Goal: Task Accomplishment & Management: Complete application form

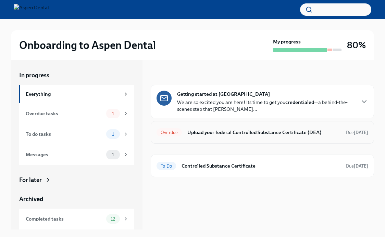
click at [214, 129] on h6 "Upload your federal Controlled Substance Certificate (DEA)" at bounding box center [263, 133] width 153 height 8
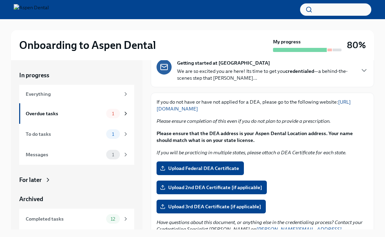
scroll to position [58, 0]
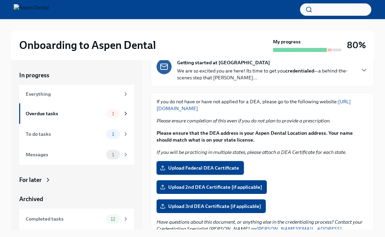
click at [224, 164] on label "Upload Federal DEA Certificate" at bounding box center [200, 168] width 87 height 14
click at [0, 0] on input "Upload Federal DEA Certificate" at bounding box center [0, 0] width 0 height 0
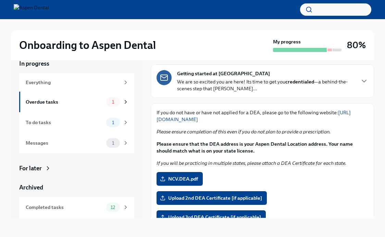
scroll to position [0, 0]
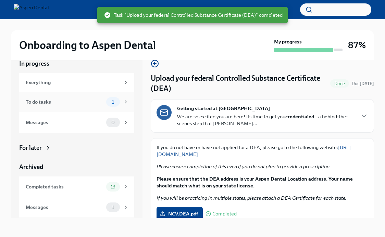
click at [113, 104] on span "1" at bounding box center [113, 102] width 10 height 5
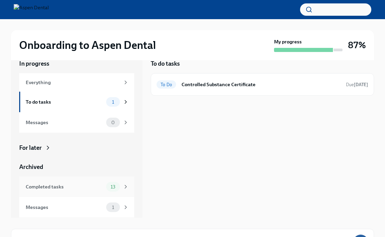
click at [96, 183] on div "Completed tasks" at bounding box center [65, 187] width 78 height 8
